Goal: Use online tool/utility: Utilize a website feature to perform a specific function

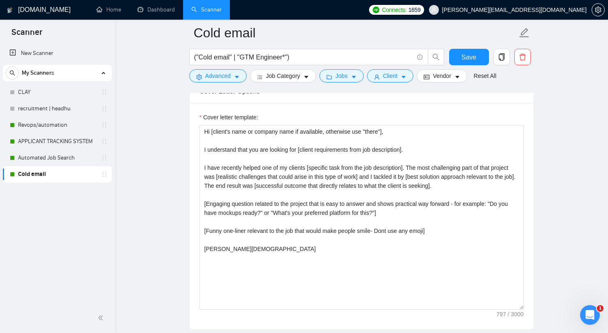
scroll to position [987, 0]
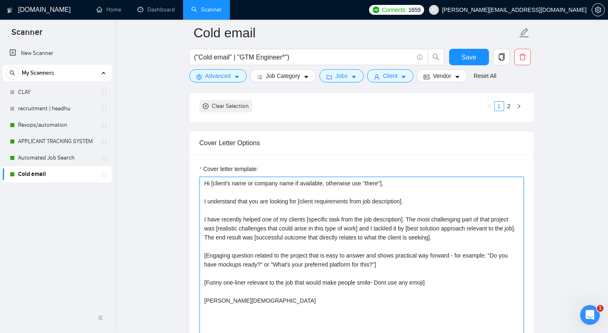
click at [301, 235] on textarea "Hi [client's name or company name if available, otherwise use "there"], I under…" at bounding box center [361, 269] width 324 height 185
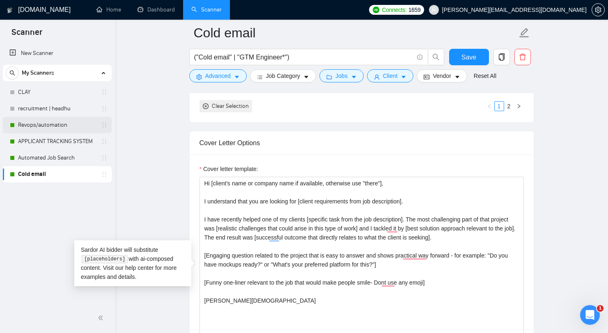
click at [65, 128] on link "Revops/automation" at bounding box center [57, 125] width 78 height 16
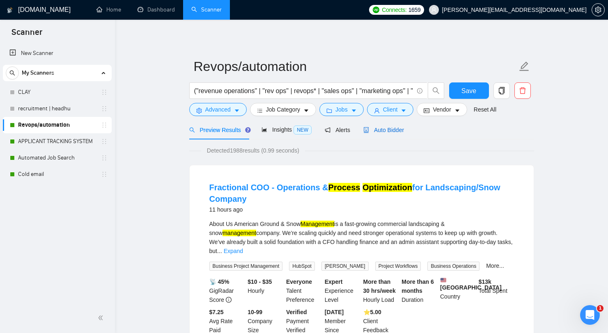
click at [404, 133] on div "Auto Bidder" at bounding box center [383, 130] width 41 height 9
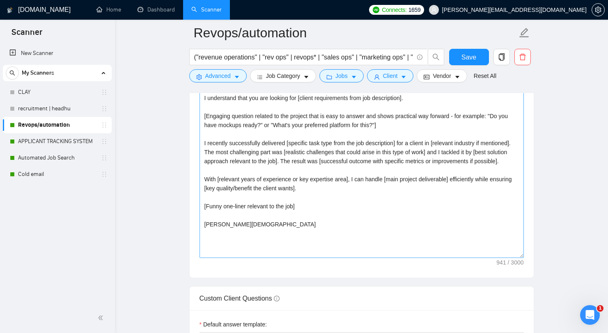
scroll to position [1308, 0]
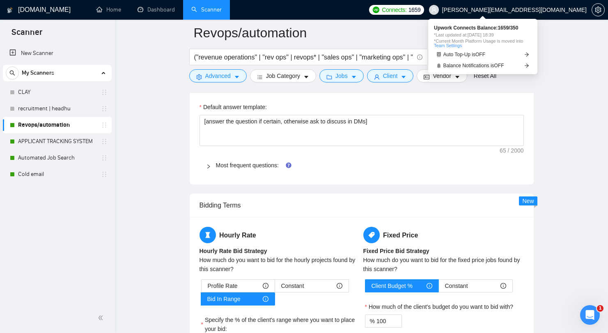
click at [406, 11] on span "Connects:" at bounding box center [394, 9] width 25 height 9
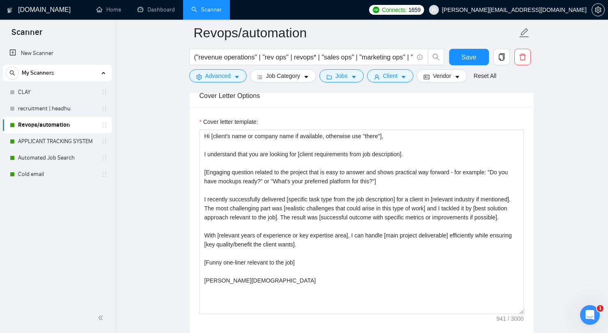
scroll to position [1035, 0]
